Goal: Share content

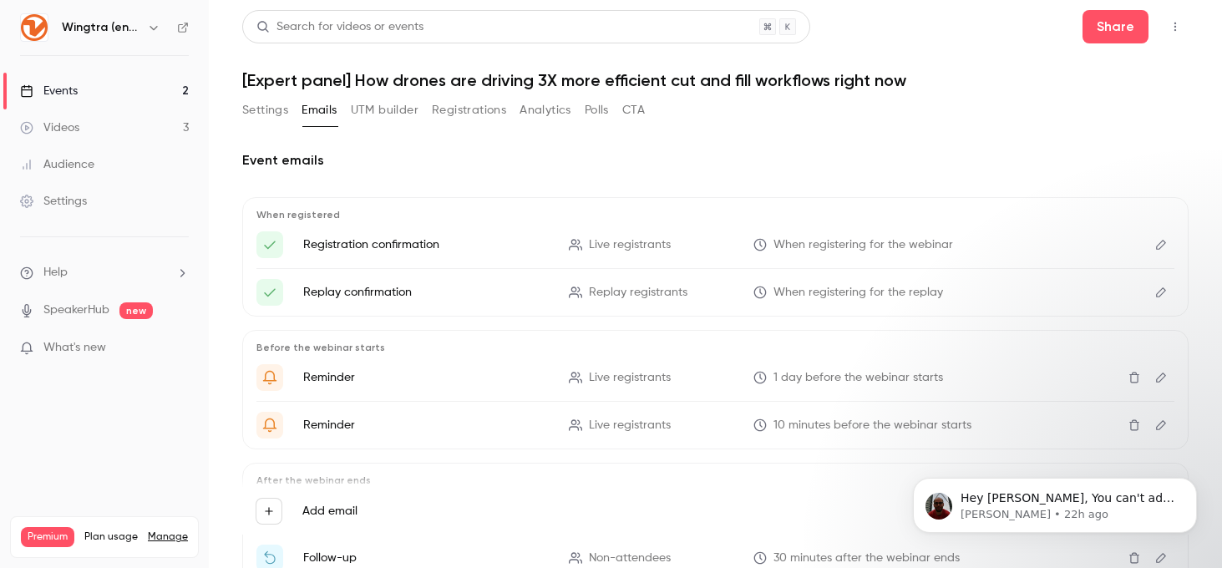
click at [71, 86] on div "Events" at bounding box center [49, 91] width 58 height 17
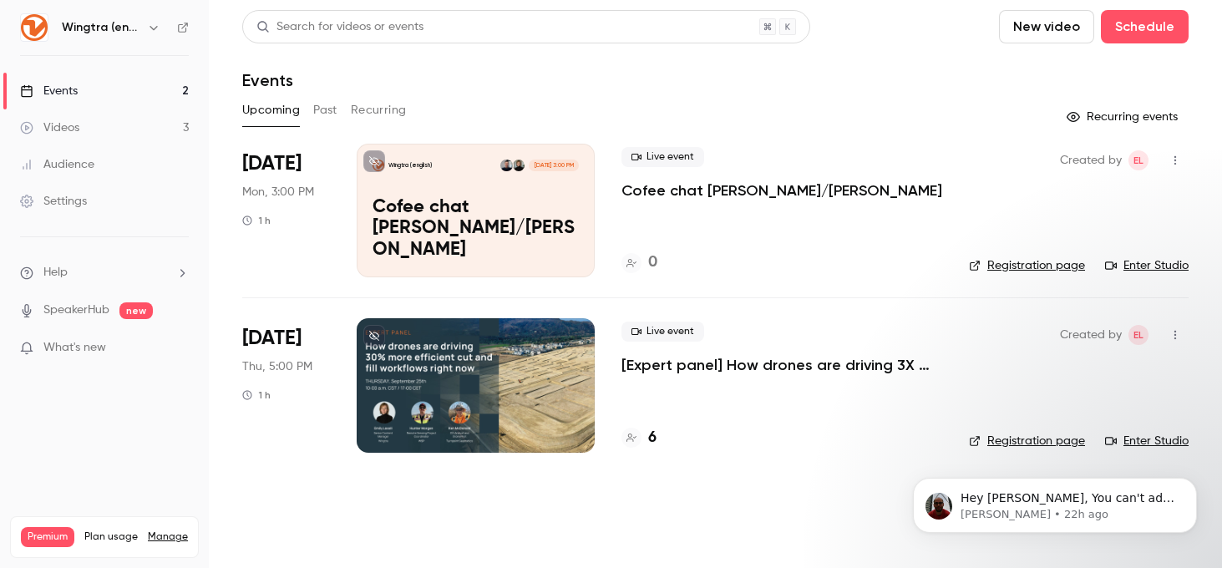
click at [485, 352] on div at bounding box center [476, 385] width 238 height 134
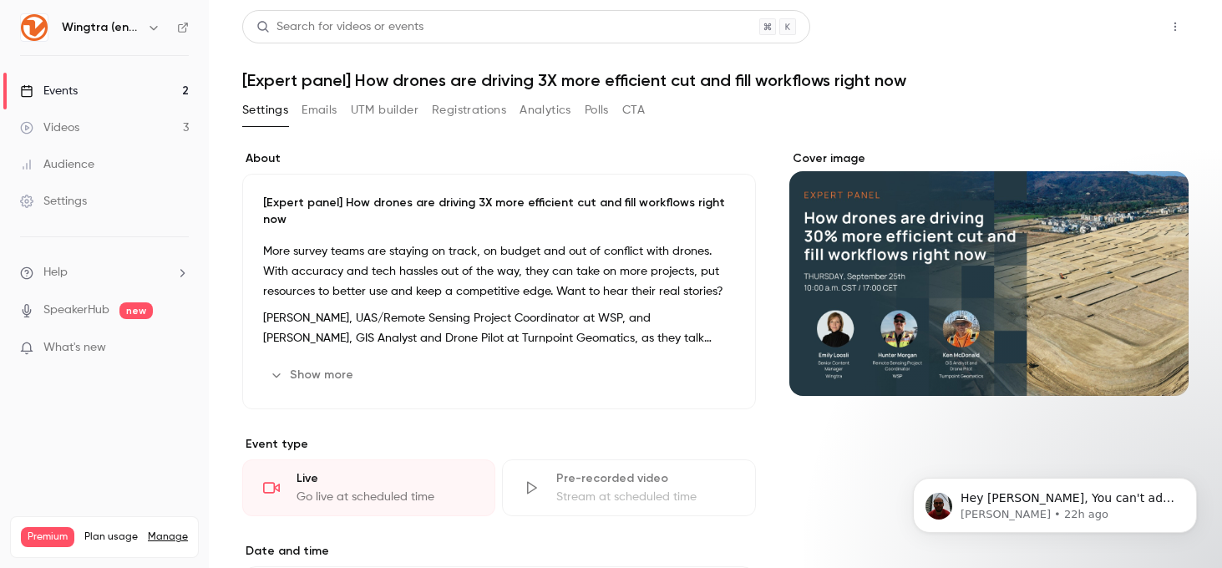
click at [1104, 28] on button "Share" at bounding box center [1116, 26] width 66 height 33
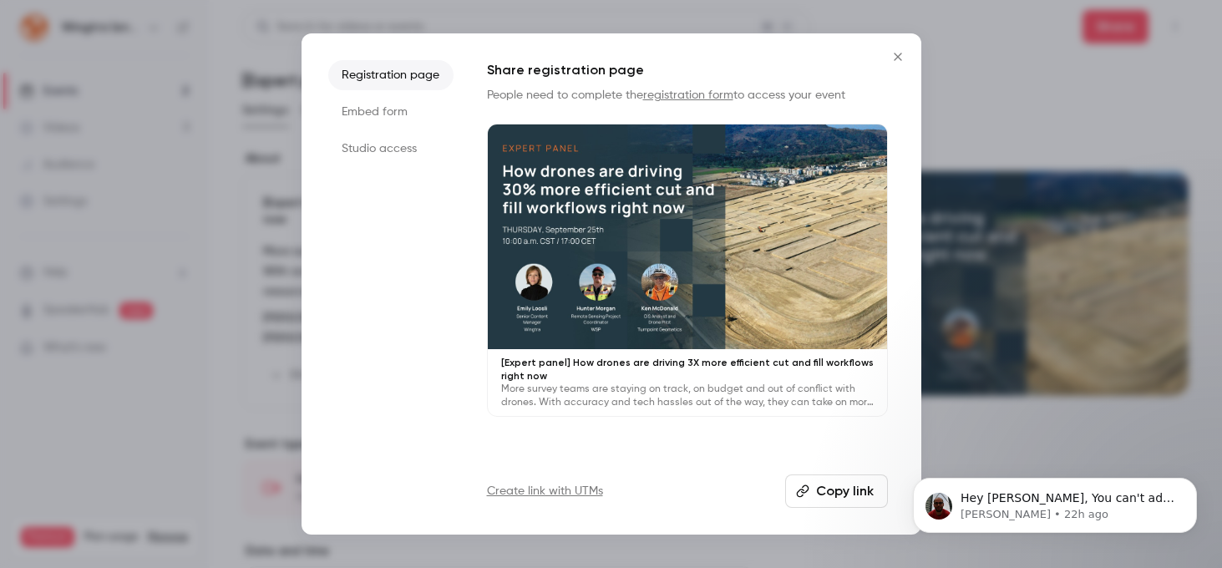
click at [827, 485] on button "Copy link" at bounding box center [836, 491] width 103 height 33
click at [833, 495] on button "Copy link" at bounding box center [836, 491] width 103 height 33
click at [830, 492] on button "Copy link" at bounding box center [836, 491] width 103 height 33
